Goal: Task Accomplishment & Management: Use online tool/utility

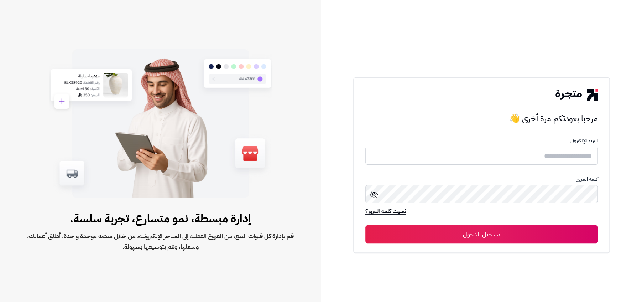
type input "**********"
click at [445, 228] on button "تسجيل الدخول" at bounding box center [481, 234] width 233 height 18
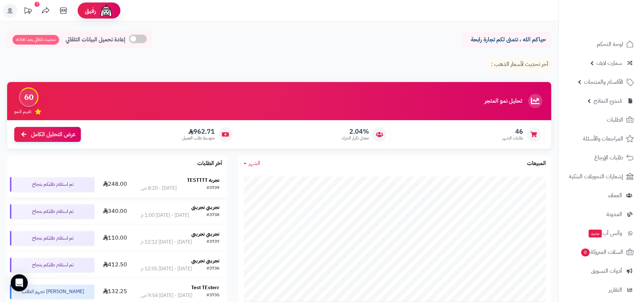
click at [206, 180] on strong "تجربة TESTTTT" at bounding box center [203, 179] width 32 height 7
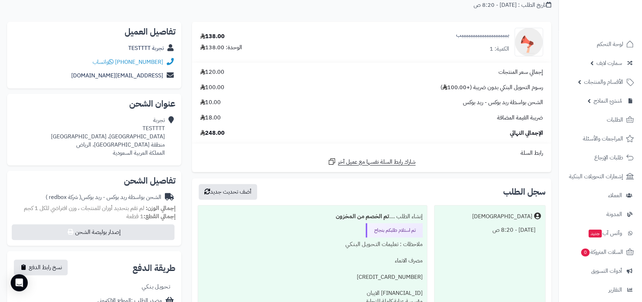
scroll to position [172, 0]
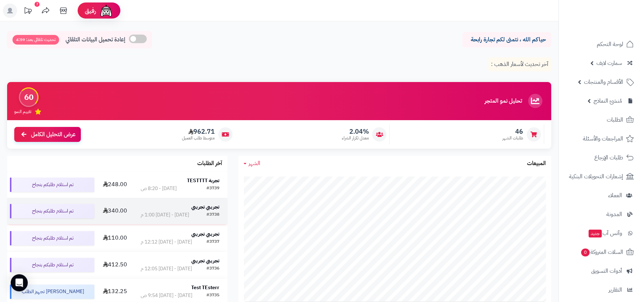
click at [206, 213] on div "#3738 الخميس - ٢٥ سبتمبر ٢٠٢٥ - 1:00 م" at bounding box center [180, 214] width 79 height 7
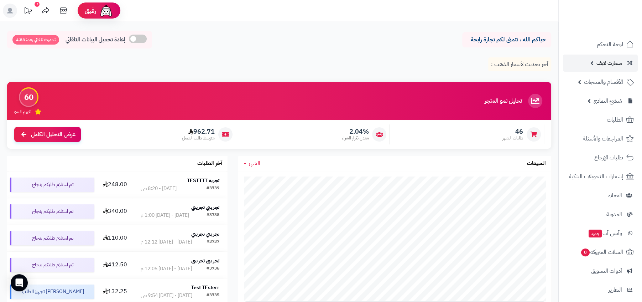
click at [619, 62] on span "سمارت لايف" at bounding box center [610, 63] width 26 height 10
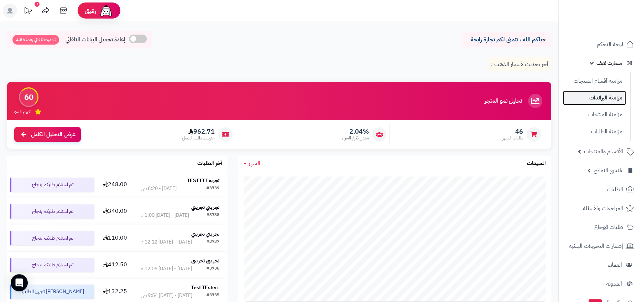
click at [606, 90] on link "مزامنة البراندات" at bounding box center [594, 97] width 63 height 15
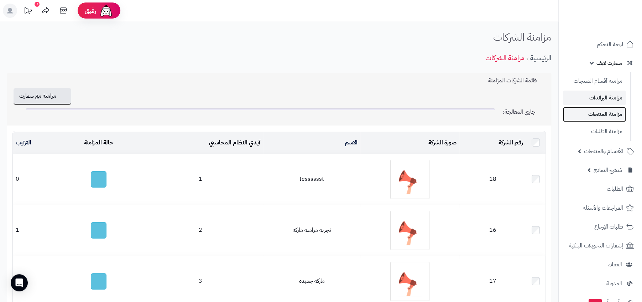
click at [604, 113] on link "مزامنة المنتجات" at bounding box center [594, 114] width 63 height 15
